Goal: Transaction & Acquisition: Purchase product/service

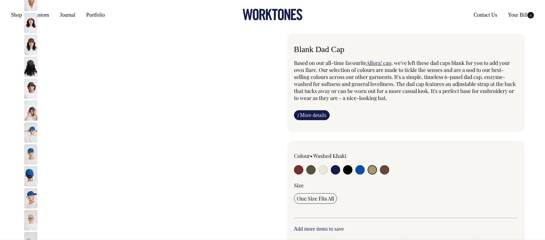
select select "Washed Khaki"
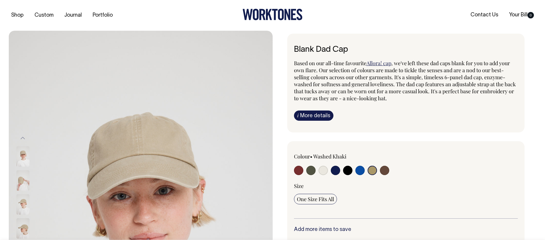
click at [323, 169] on input "radio" at bounding box center [323, 170] width 9 height 9
radio input "true"
select select "Natural"
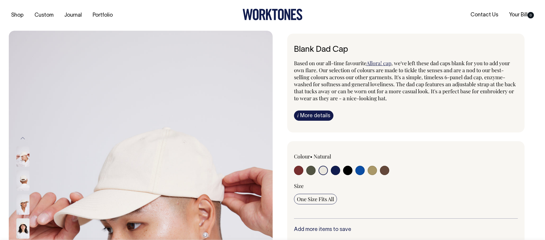
click at [312, 171] on input "radio" at bounding box center [310, 170] width 9 height 9
radio input "true"
select select "Olive"
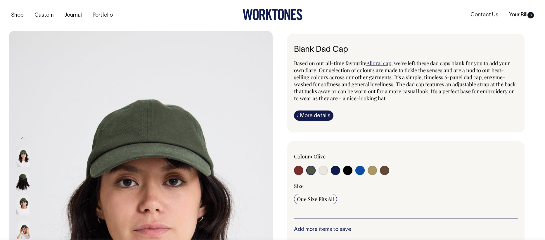
click at [374, 170] on input "radio" at bounding box center [372, 170] width 9 height 9
radio input "true"
select select "Washed Khaki"
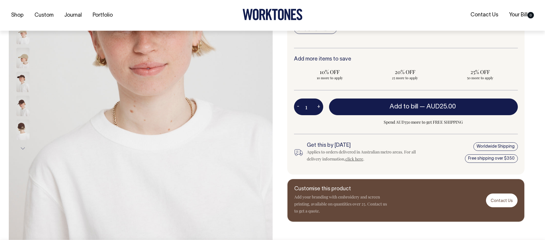
scroll to position [171, 0]
click at [497, 203] on link "Contact Us" at bounding box center [502, 200] width 32 height 14
